Goal: Information Seeking & Learning: Find contact information

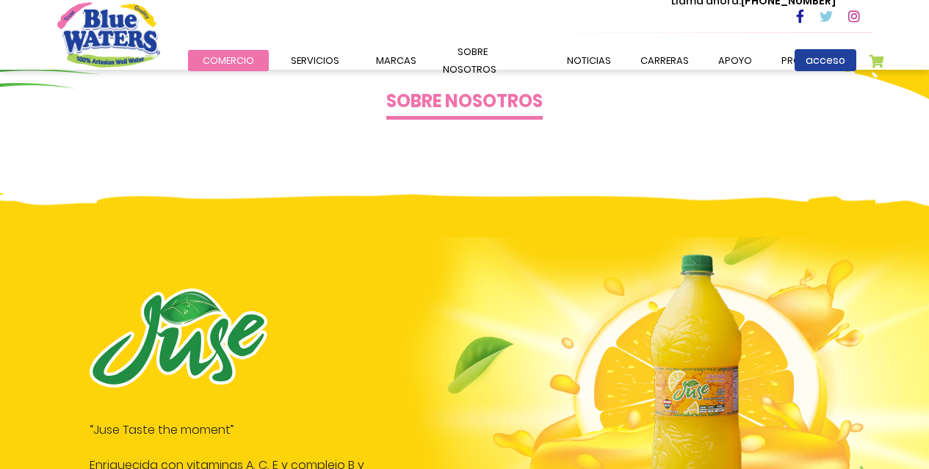
scroll to position [514, 0]
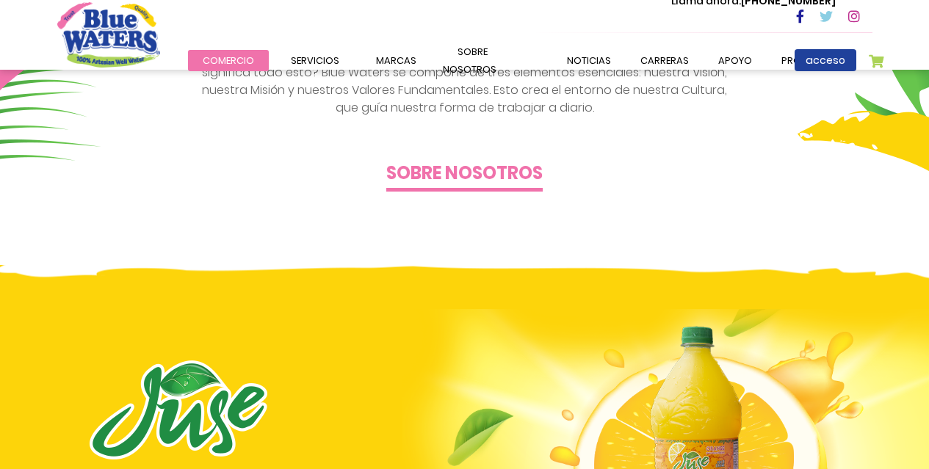
click at [457, 171] on font "Sobre nosotros" at bounding box center [464, 173] width 156 height 24
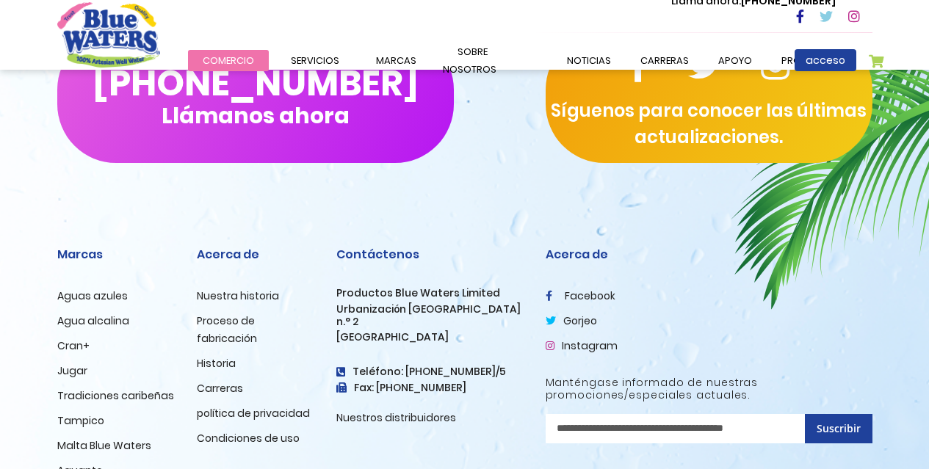
scroll to position [3766, 0]
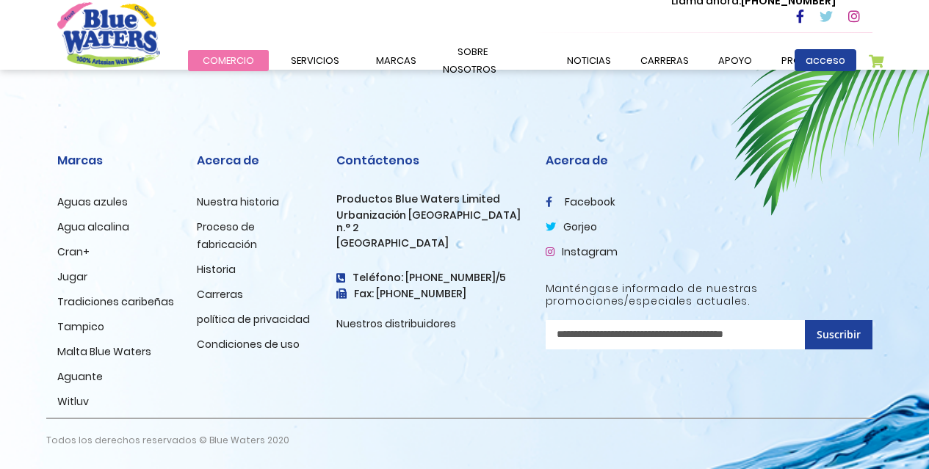
click at [72, 251] on font "Cran+" at bounding box center [73, 252] width 32 height 15
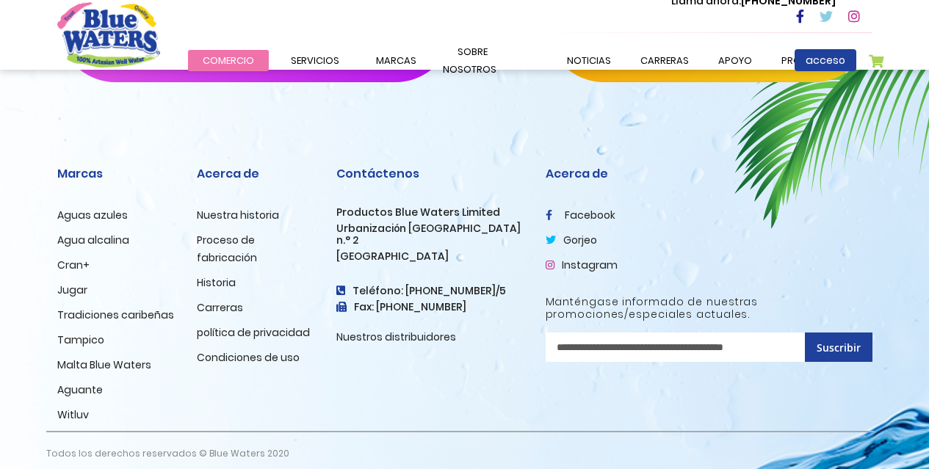
scroll to position [2283, 0]
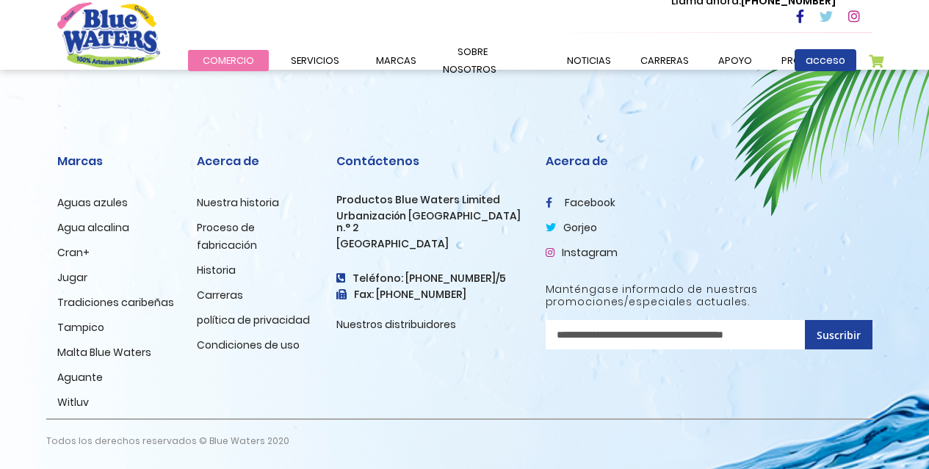
click at [72, 275] on font "Jugar" at bounding box center [72, 277] width 30 height 15
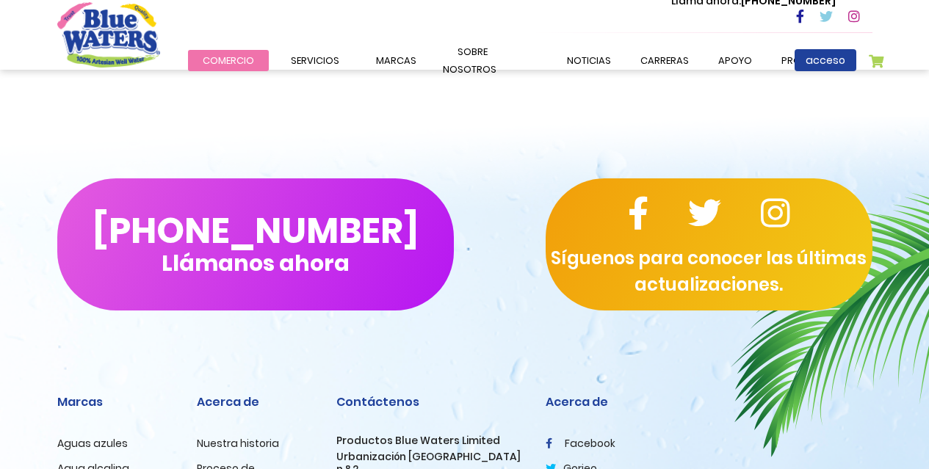
scroll to position [2020, 0]
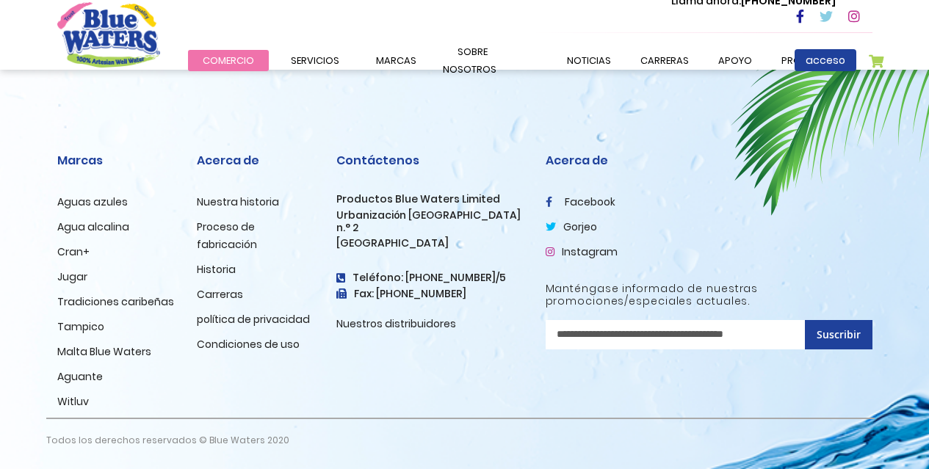
click at [96, 302] on font "Tradiciones caribeñas" at bounding box center [115, 301] width 117 height 15
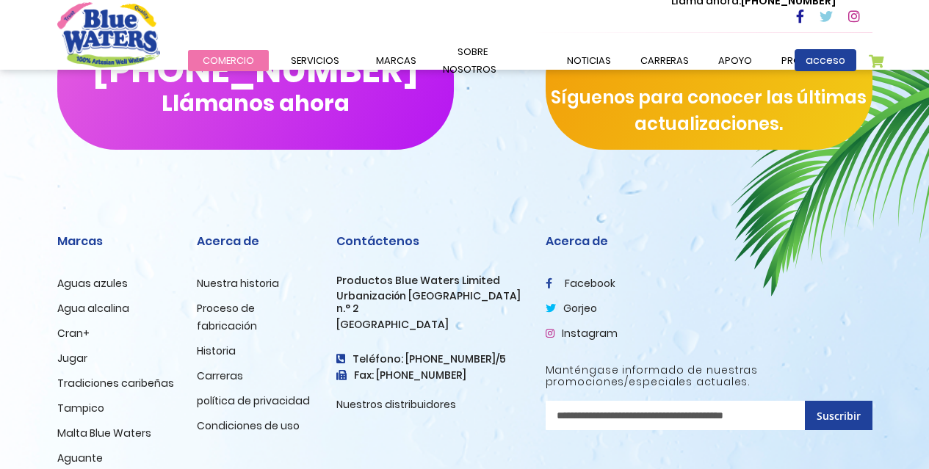
scroll to position [1888, 0]
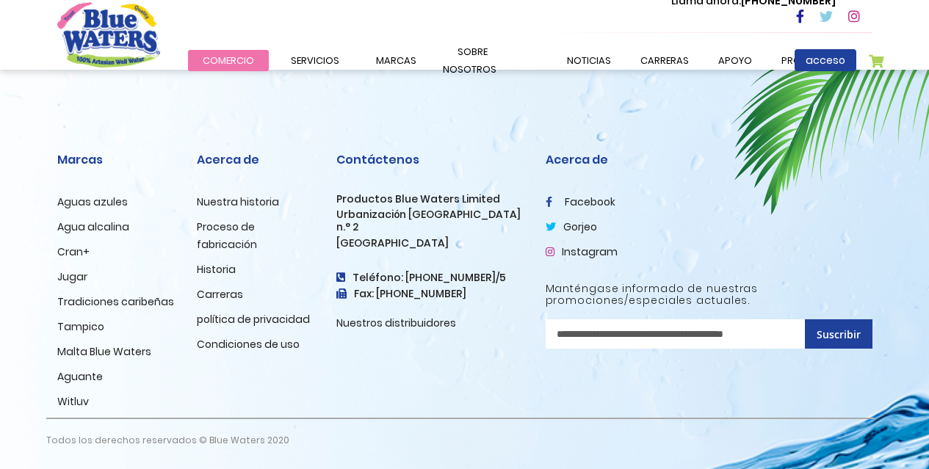
click at [82, 324] on font "Tampico" at bounding box center [80, 326] width 47 height 15
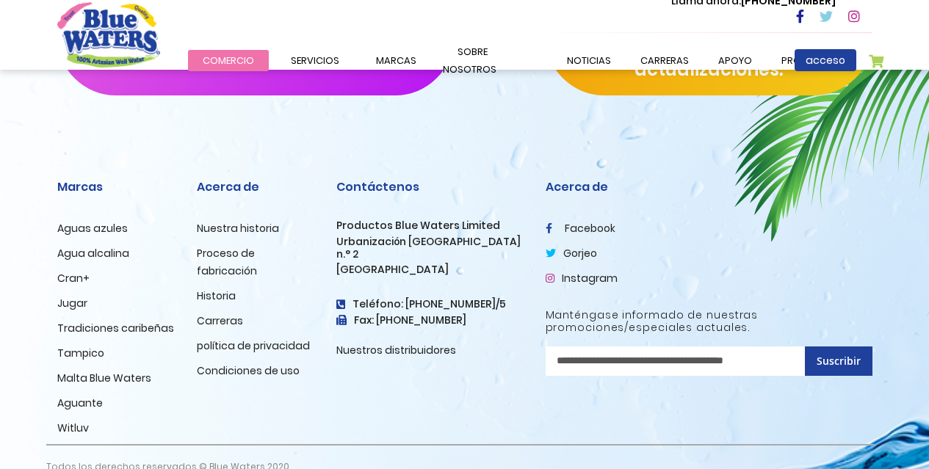
scroll to position [2035, 0]
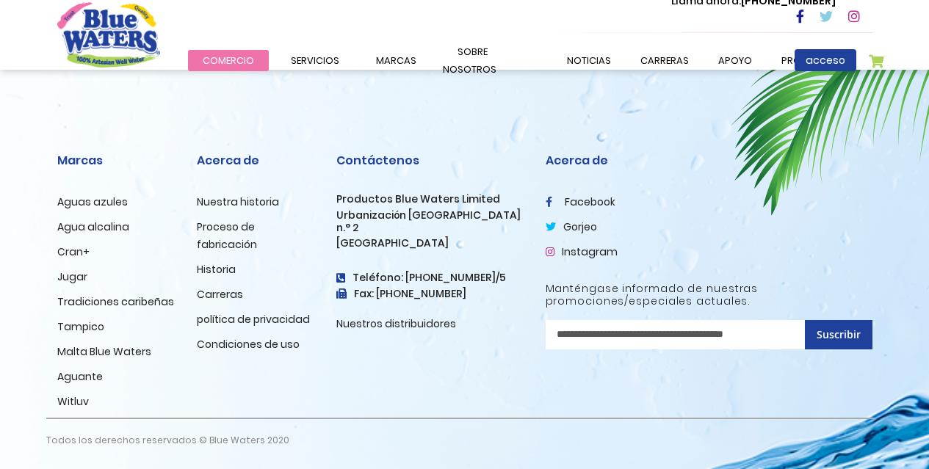
click at [87, 355] on font "Malta Blue Waters" at bounding box center [104, 351] width 94 height 15
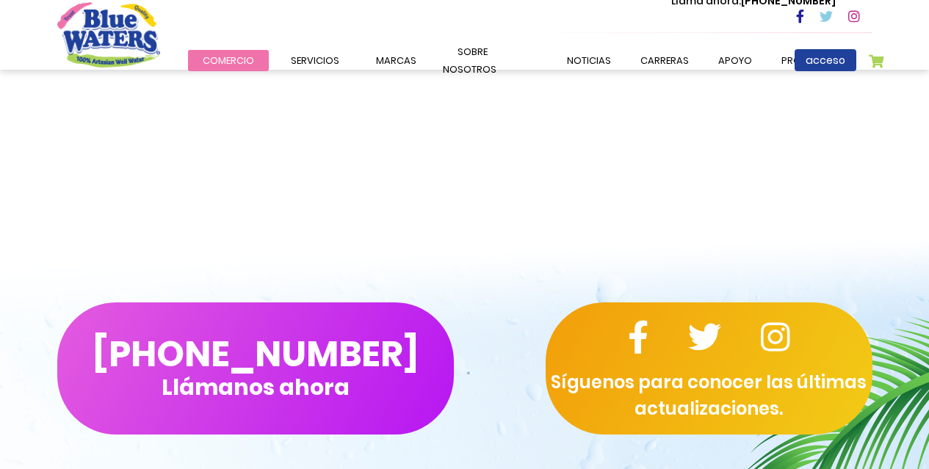
scroll to position [2055, 0]
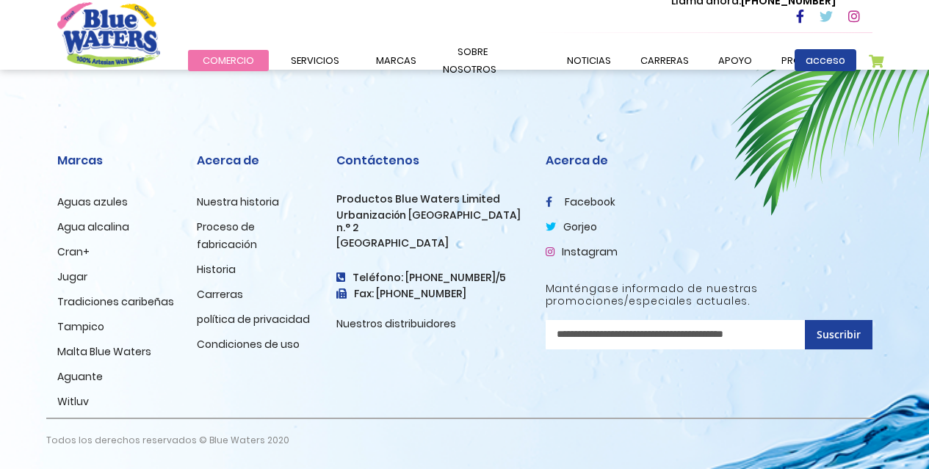
click at [84, 375] on font "Aguante" at bounding box center [80, 376] width 46 height 15
click at [73, 402] on font "Witluv" at bounding box center [73, 401] width 32 height 15
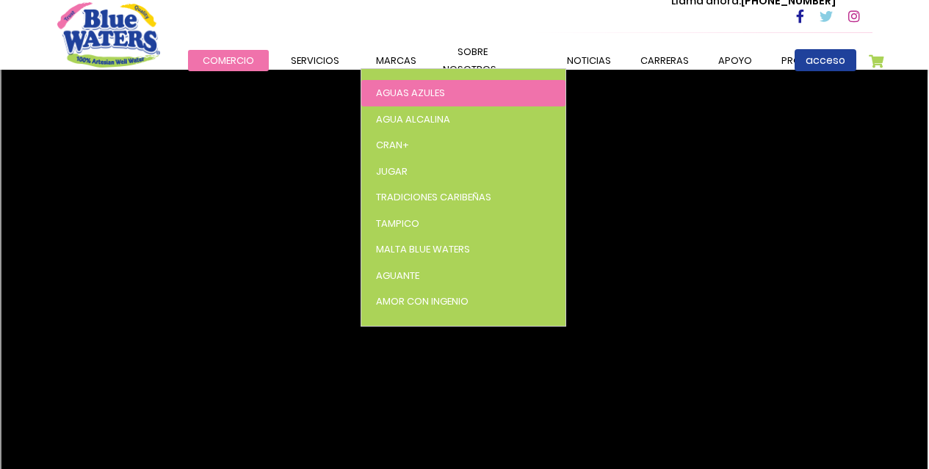
click at [408, 93] on font "Aguas azules" at bounding box center [410, 93] width 69 height 14
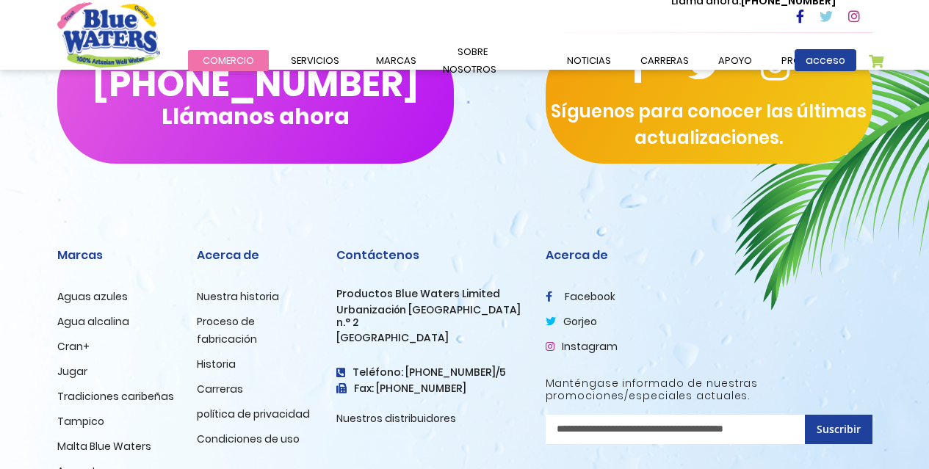
scroll to position [2423, 0]
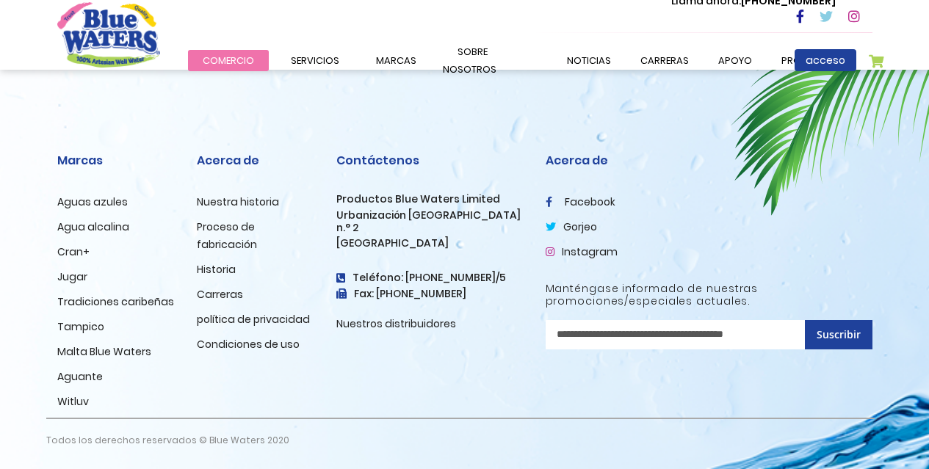
click at [110, 228] on font "Agua alcalina" at bounding box center [93, 227] width 72 height 15
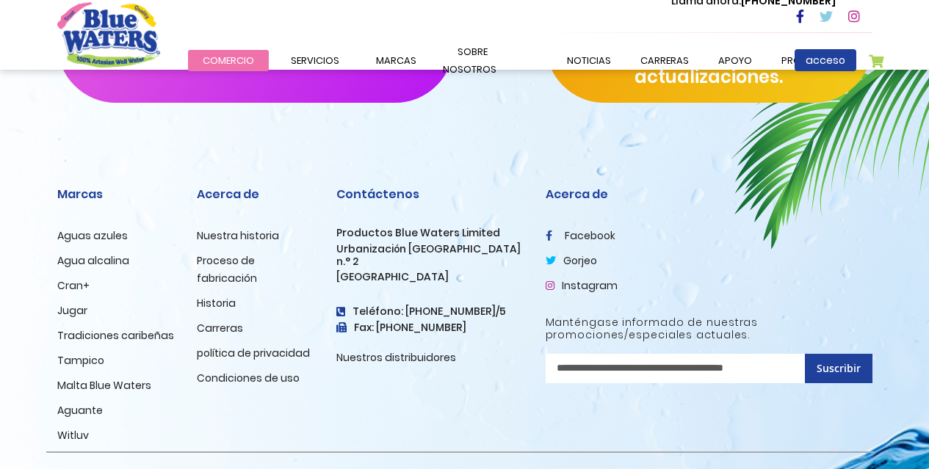
scroll to position [2044, 0]
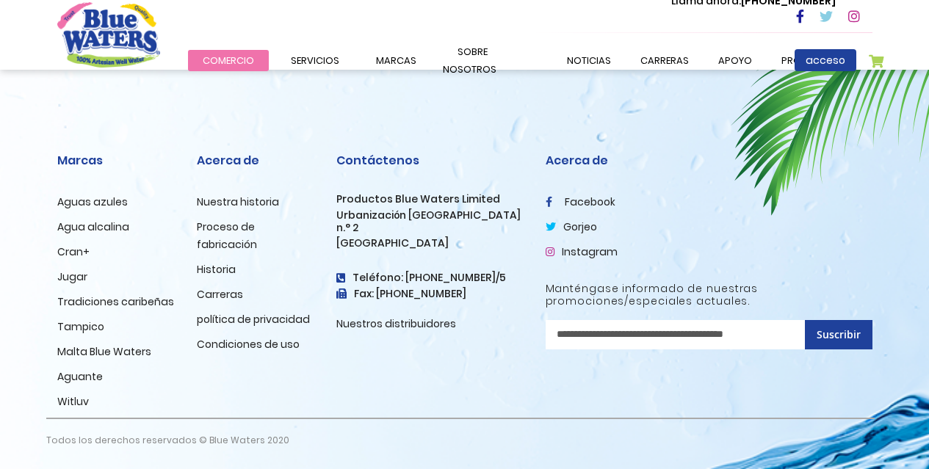
click at [76, 253] on font "Cran+" at bounding box center [73, 252] width 32 height 15
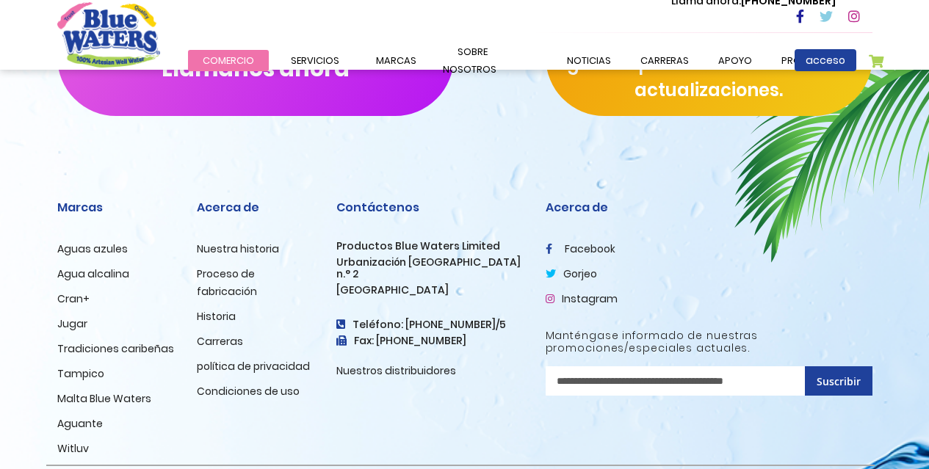
scroll to position [2283, 0]
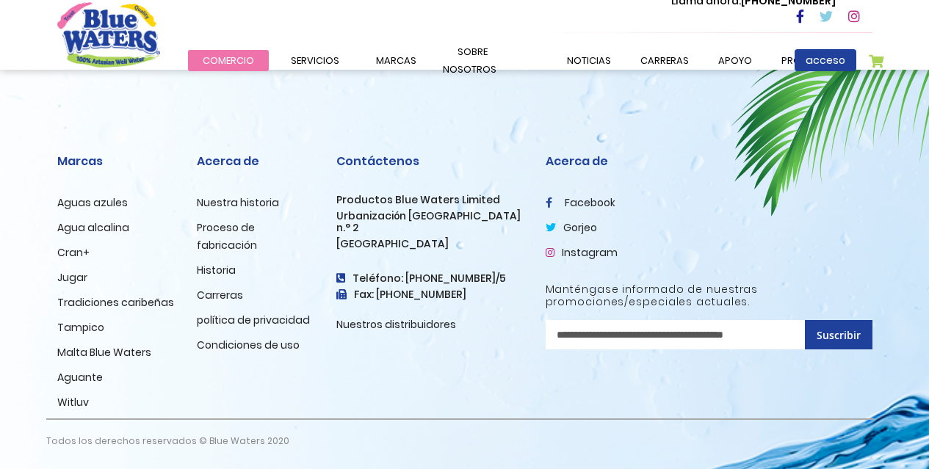
click at [76, 277] on font "Jugar" at bounding box center [72, 277] width 30 height 15
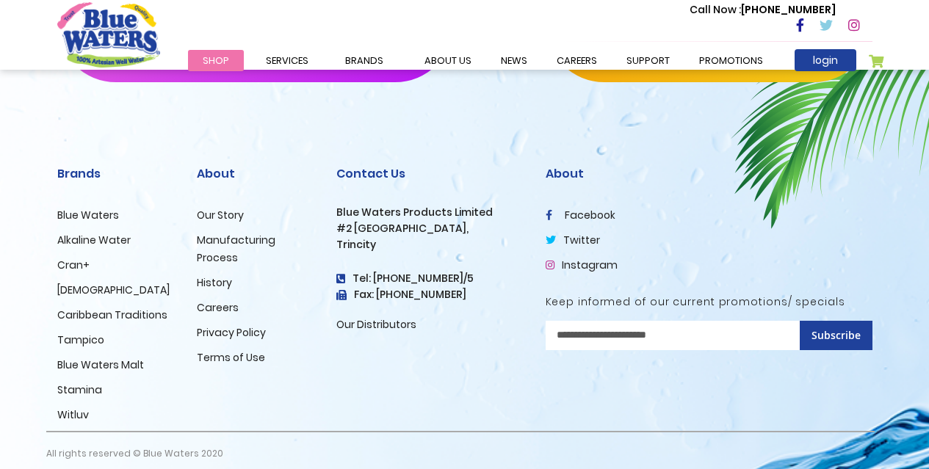
scroll to position [2002, 0]
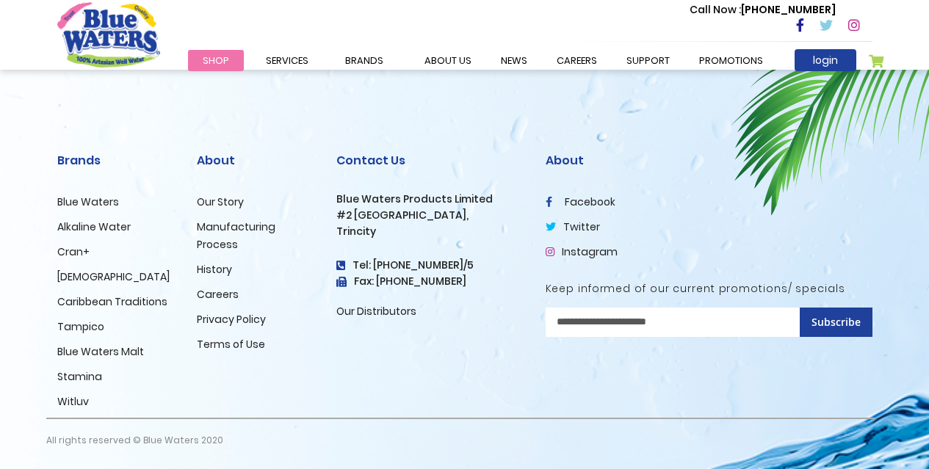
click at [107, 300] on link "Caribbean Traditions" at bounding box center [112, 301] width 110 height 15
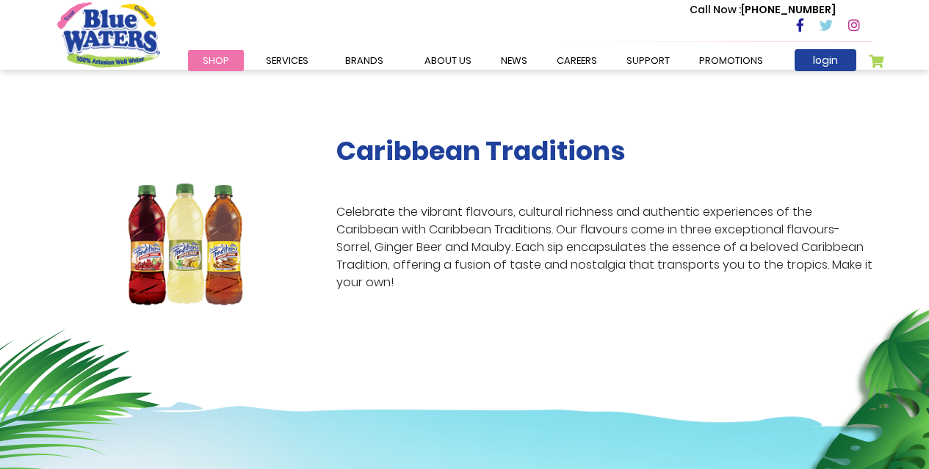
scroll to position [220, 0]
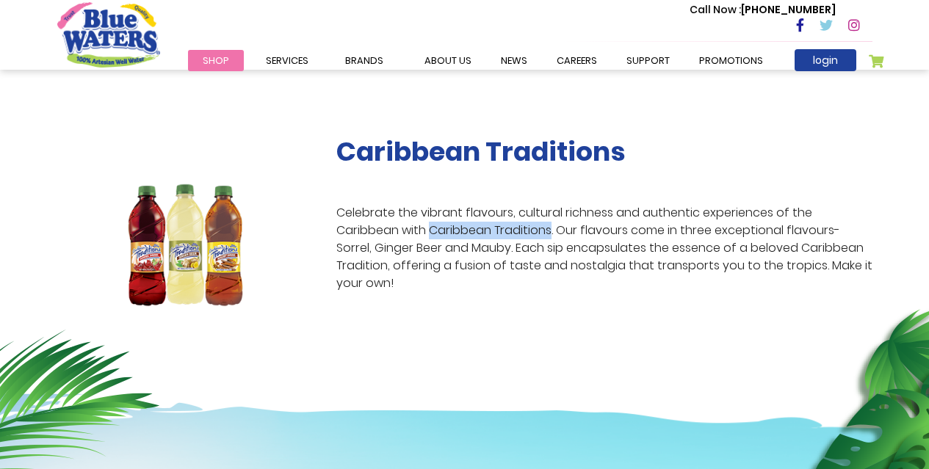
drag, startPoint x: 363, startPoint y: 228, endPoint x: 482, endPoint y: 229, distance: 119.0
click at [482, 229] on p "Celebrate the vibrant flavours, cultural richness and authentic experiences of …" at bounding box center [604, 248] width 536 height 88
copy p "Caribbean Traditions"
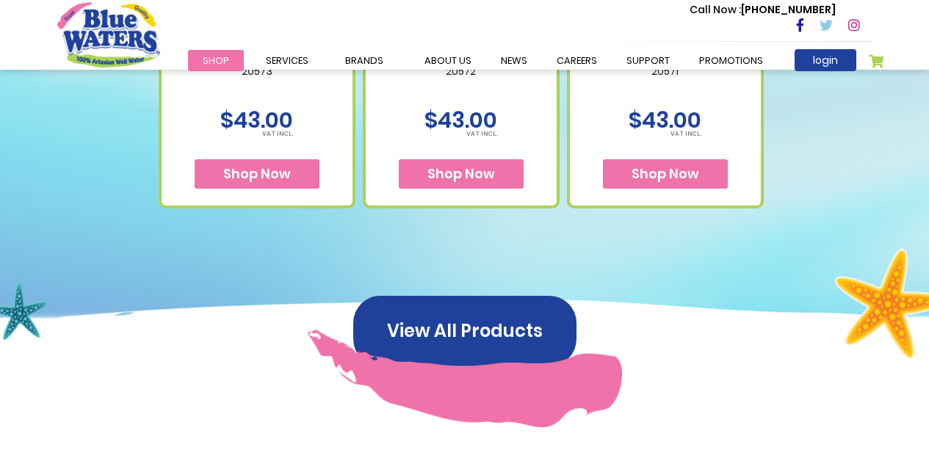
scroll to position [734, 0]
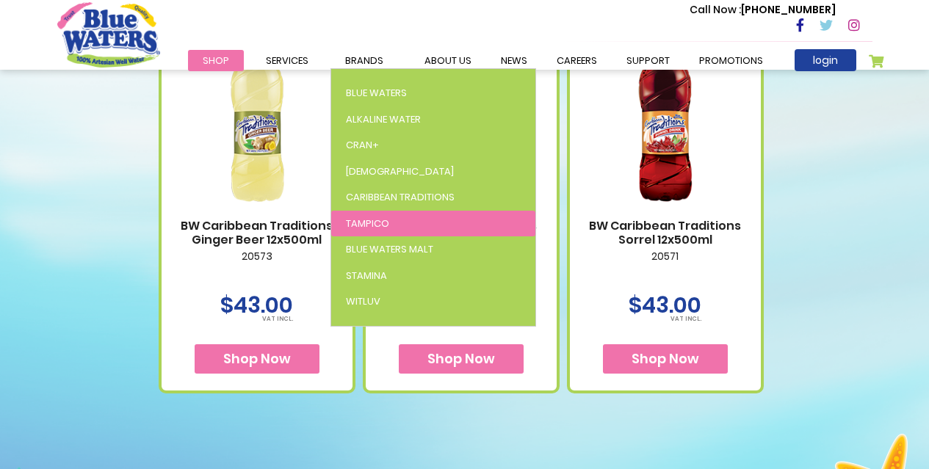
click at [375, 223] on span "Tampico" at bounding box center [367, 224] width 43 height 14
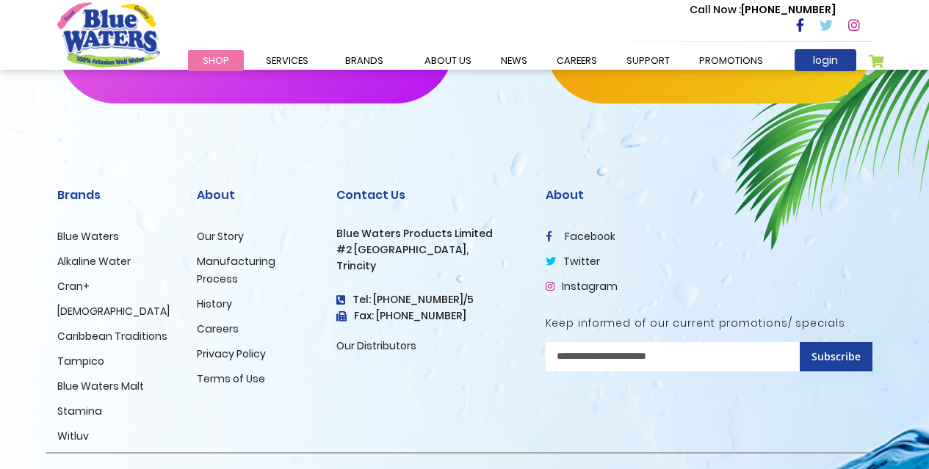
scroll to position [2017, 0]
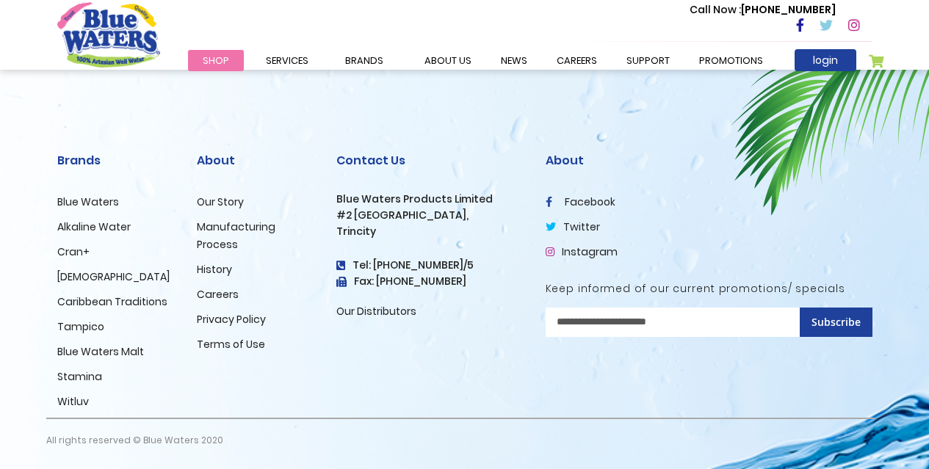
click at [87, 379] on link "Stamina" at bounding box center [79, 376] width 45 height 15
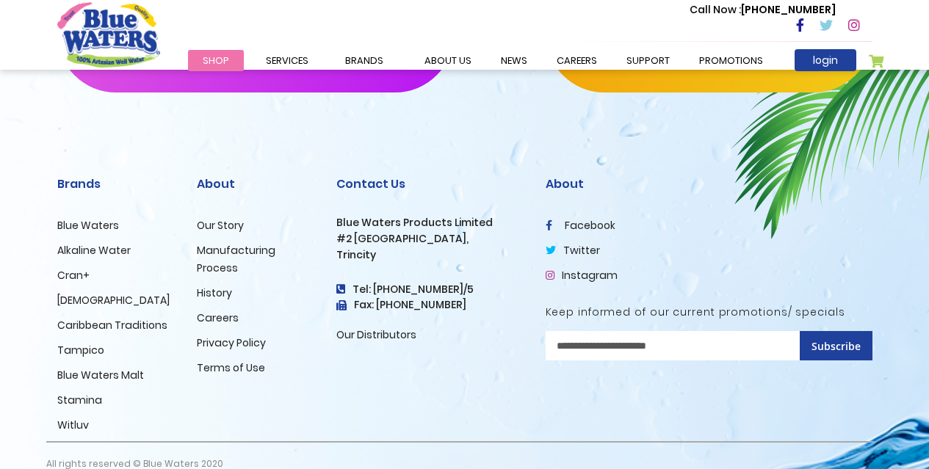
scroll to position [2123, 0]
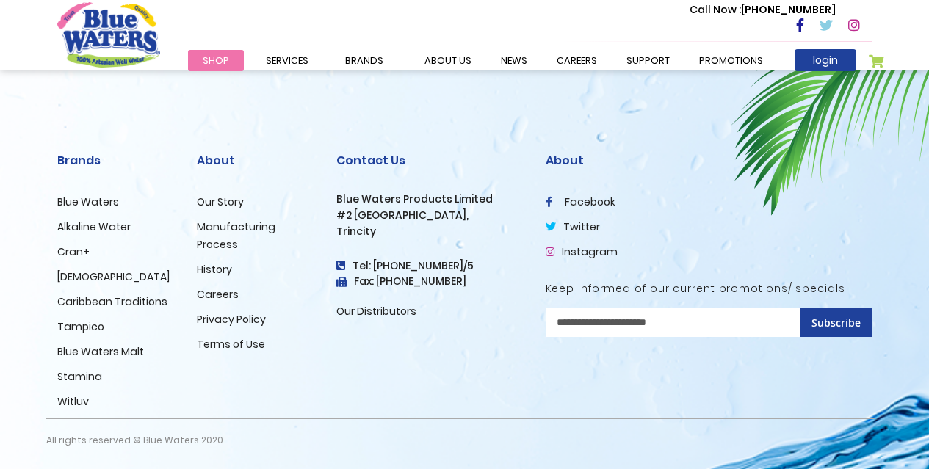
click at [90, 351] on link "Blue Waters Malt" at bounding box center [100, 351] width 87 height 15
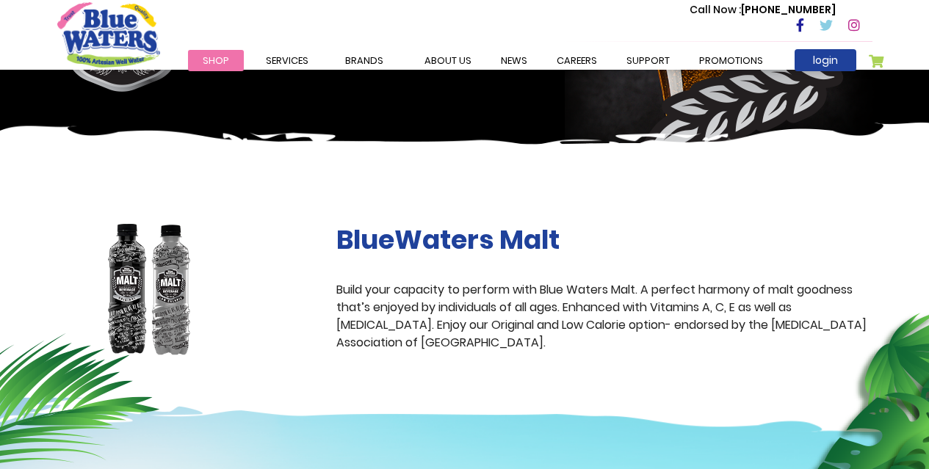
scroll to position [147, 0]
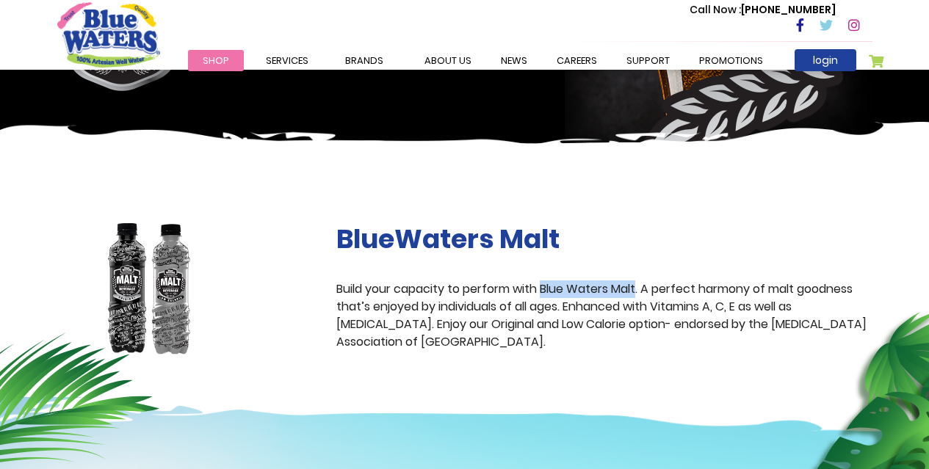
drag, startPoint x: 544, startPoint y: 292, endPoint x: 640, endPoint y: 286, distance: 95.6
click at [640, 286] on p "Build your capacity to perform with Blue Waters Malt. A perfect harmony of malt…" at bounding box center [604, 316] width 536 height 70
copy p "Blue Waters Malt"
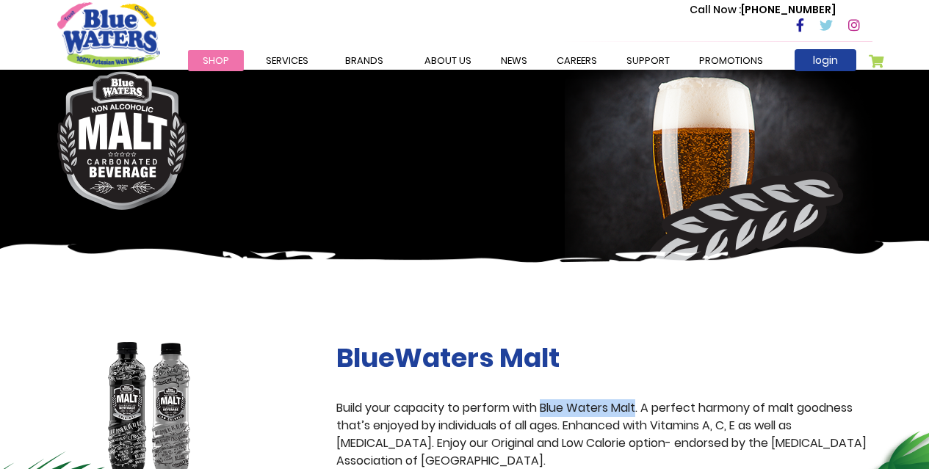
scroll to position [0, 0]
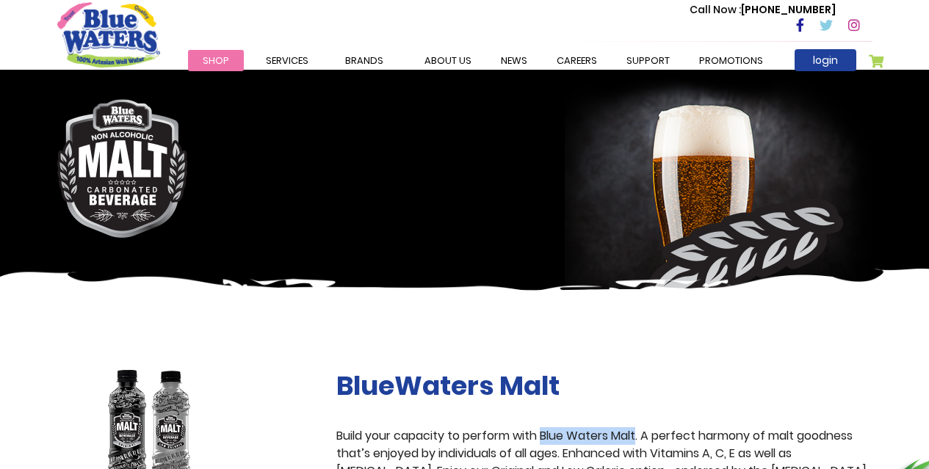
click at [106, 33] on img "store logo" at bounding box center [108, 34] width 103 height 65
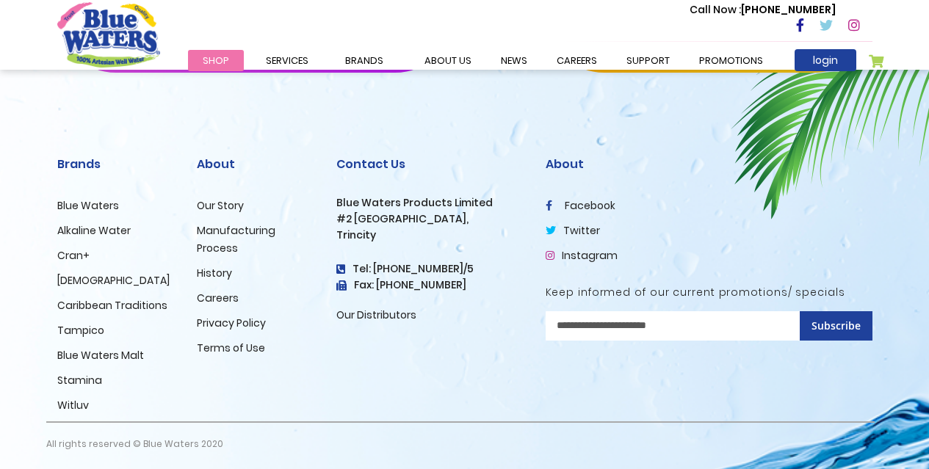
scroll to position [2507, 0]
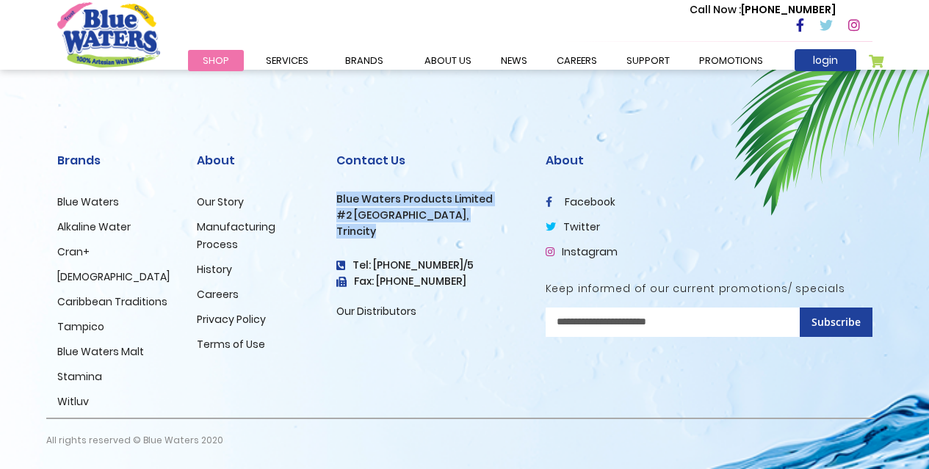
drag, startPoint x: 336, startPoint y: 195, endPoint x: 377, endPoint y: 228, distance: 52.8
click at [377, 228] on div "Contact Us Blue Waters Products Limited [STREET_ADDRESS] Tel: [PHONE_NUMBER]/5 …" at bounding box center [429, 236] width 187 height 167
copy div "Blue Waters Products Limited [STREET_ADDRESS]"
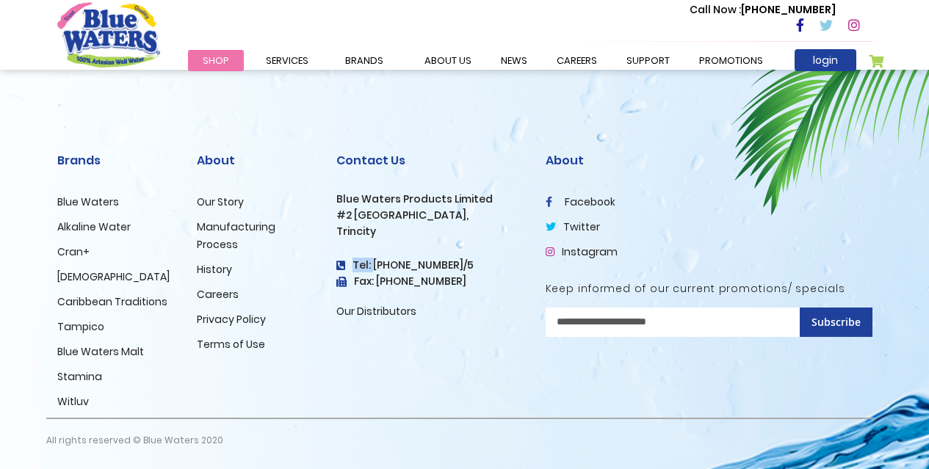
drag, startPoint x: 370, startPoint y: 264, endPoint x: 461, endPoint y: 264, distance: 91.1
click at [461, 264] on h4 "Tel: [PHONE_NUMBER]/5" at bounding box center [429, 265] width 187 height 12
drag, startPoint x: 372, startPoint y: 264, endPoint x: 460, endPoint y: 264, distance: 88.9
click at [460, 264] on h4 "Tel: [PHONE_NUMBER]/5" at bounding box center [429, 265] width 187 height 12
copy h4 "[PHONE_NUMBER]/5"
